Goal: Information Seeking & Learning: Learn about a topic

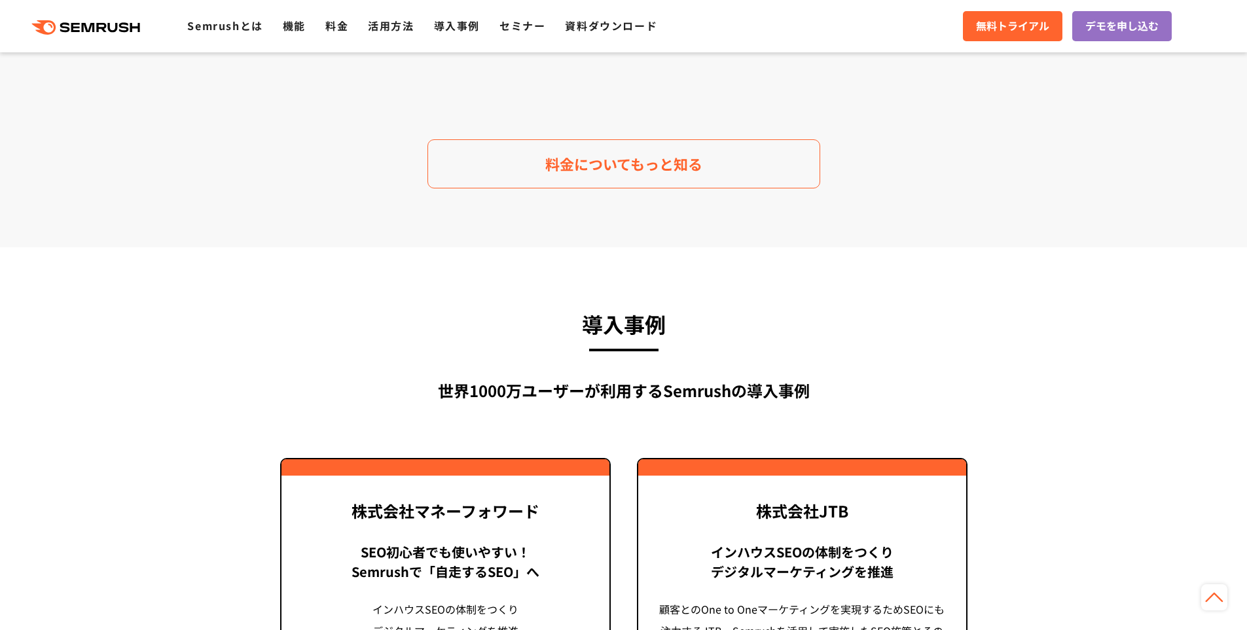
scroll to position [2779, 0]
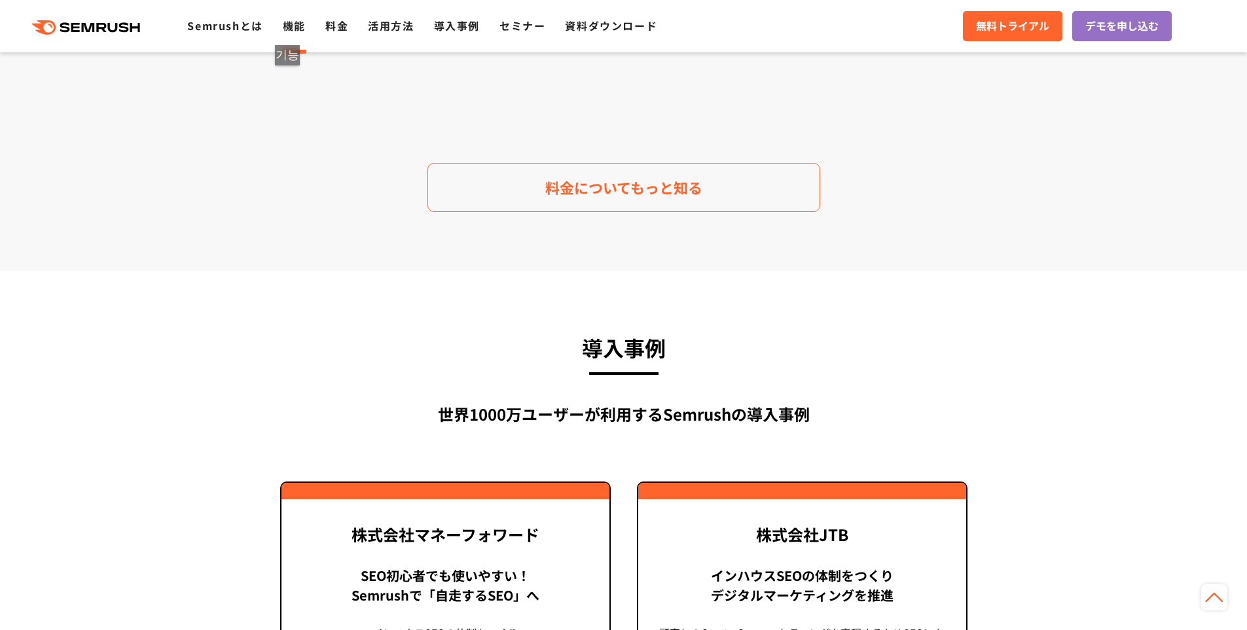
click at [293, 32] on link "機能" at bounding box center [294, 26] width 23 height 16
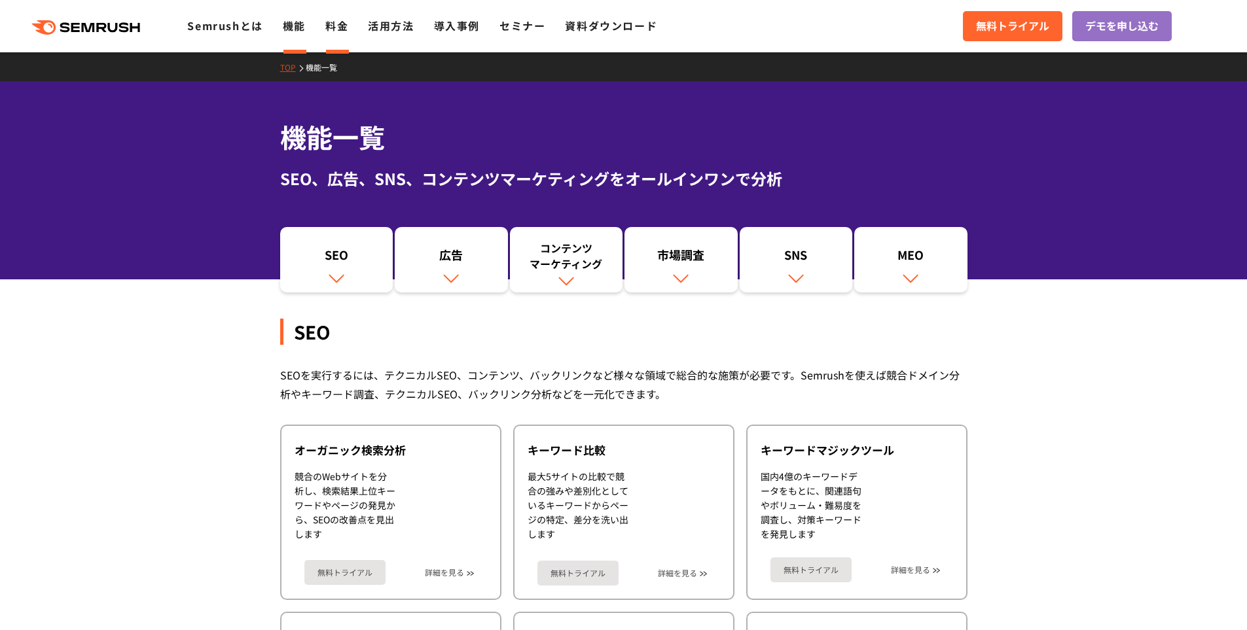
click at [344, 27] on link "料金" at bounding box center [336, 26] width 23 height 16
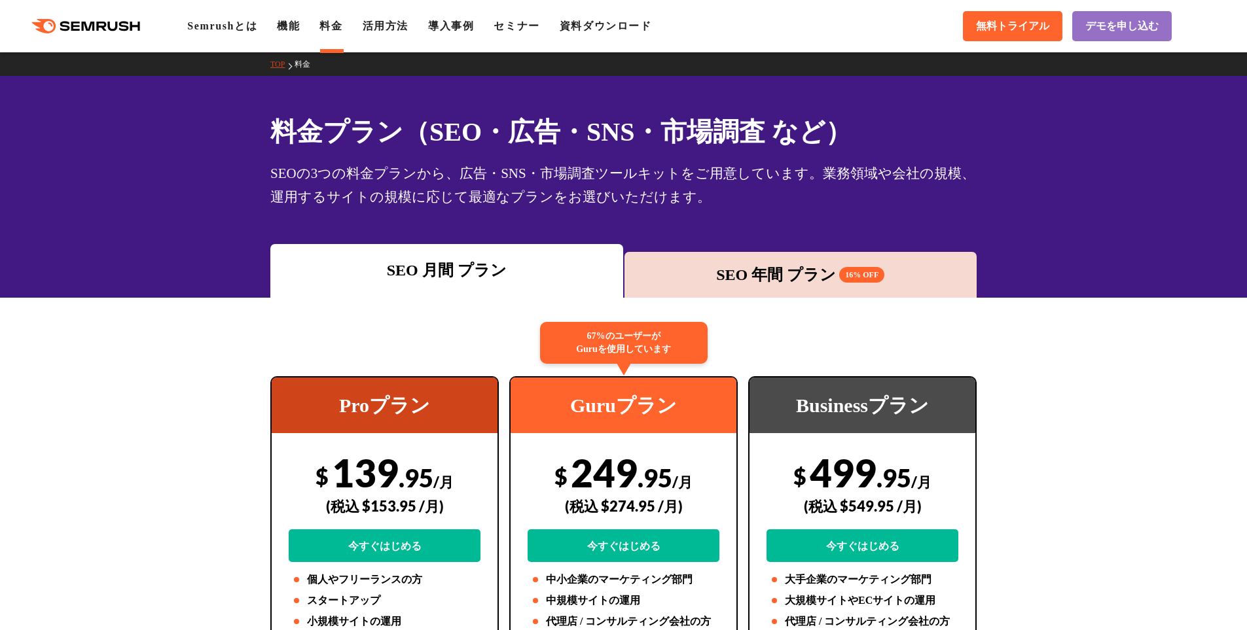
click at [389, 27] on link "活用方法" at bounding box center [386, 25] width 46 height 11
